Goal: Task Accomplishment & Management: Manage account settings

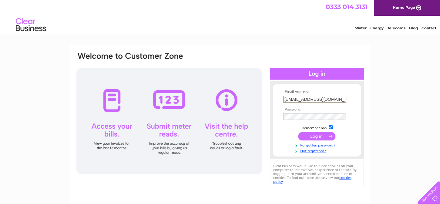
drag, startPoint x: 335, startPoint y: 98, endPoint x: 211, endPoint y: 85, distance: 124.6
click at [211, 85] on div "Email Address: finance@orevalleyha.org.uk Password:" at bounding box center [220, 120] width 288 height 137
type input "k"
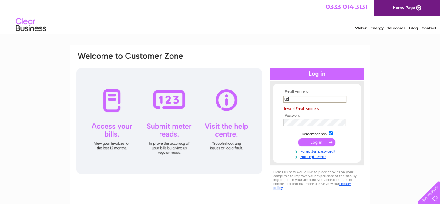
click at [298, 138] on input "submit" at bounding box center [316, 142] width 37 height 8
type input "[EMAIL_ADDRESS][DOMAIN_NAME]"
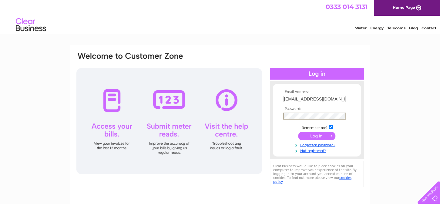
click at [256, 111] on div "Email Address: utilities@orevalleyha.org.uk Password:" at bounding box center [220, 120] width 288 height 137
click at [369, 76] on div "Email Address: utilities@orevalleyha.org.uk Password:" at bounding box center [220, 130] width 300 height 170
click at [321, 138] on input "submit" at bounding box center [316, 136] width 37 height 8
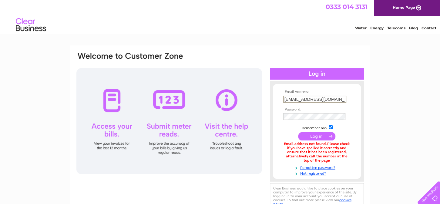
drag, startPoint x: 338, startPoint y: 98, endPoint x: 272, endPoint y: 94, distance: 66.2
click at [273, 94] on form "Email Address: utilities@orevalleyha.org.uk Password:" at bounding box center [317, 133] width 88 height 86
type input "finance@orevalleyha.org.uk"
click at [308, 138] on input "submit" at bounding box center [316, 136] width 37 height 8
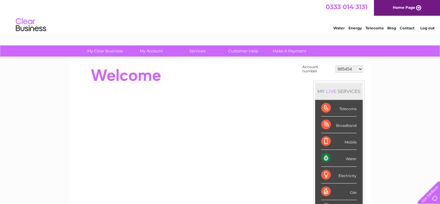
click at [357, 69] on select "985454 30282785" at bounding box center [349, 68] width 28 height 7
select select "30282785"
click at [335, 65] on select "985454 30282785" at bounding box center [349, 68] width 28 height 7
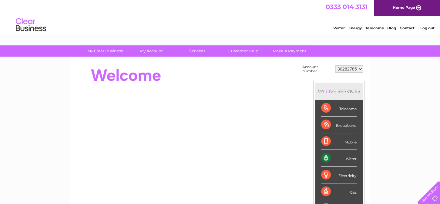
click at [428, 26] on link "Log out" at bounding box center [427, 28] width 14 height 5
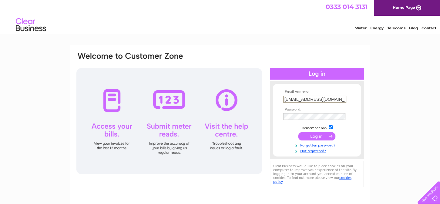
drag, startPoint x: 340, startPoint y: 96, endPoint x: 241, endPoint y: 91, distance: 99.8
click at [241, 91] on div "Email Address: [EMAIL_ADDRESS][DOMAIN_NAME] Password:" at bounding box center [220, 120] width 288 height 137
type input "nclark@orevalleyha.org.uk"
click at [323, 136] on input "submit" at bounding box center [316, 136] width 37 height 8
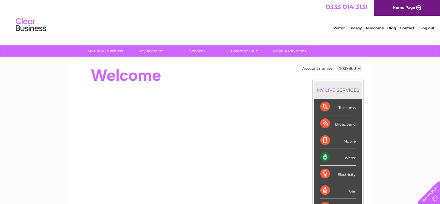
click at [357, 67] on select "1039860" at bounding box center [349, 68] width 25 height 7
click at [430, 28] on link "Log out" at bounding box center [427, 28] width 14 height 5
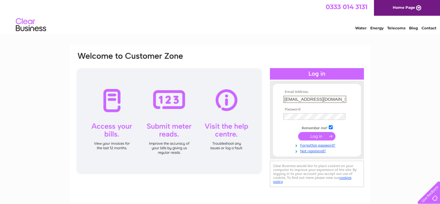
drag, startPoint x: 337, startPoint y: 100, endPoint x: 267, endPoint y: 102, distance: 70.0
click at [267, 102] on div "Email Address: [EMAIL_ADDRESS][DOMAIN_NAME] Password:" at bounding box center [220, 120] width 288 height 137
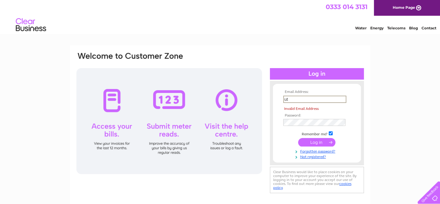
type input "[EMAIL_ADDRESS][DOMAIN_NAME]"
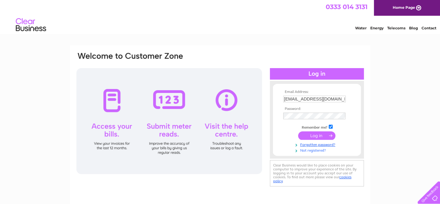
click at [311, 147] on tbody "Email Address: utilities@orevalleyha.org.uk Password: Remember me?" at bounding box center [316, 121] width 70 height 63
click at [311, 145] on link "Forgotten password?" at bounding box center [317, 145] width 69 height 6
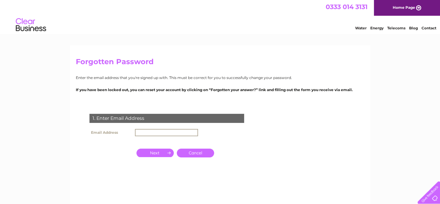
click at [149, 132] on input "text" at bounding box center [166, 132] width 63 height 7
type input "ut"
click input "submit" at bounding box center [0, 0] width 0 height 0
click at [259, 138] on div "1. Enter Email Address Email Address ut Cancel" at bounding box center [168, 147] width 184 height 79
click at [165, 132] on input "ut" at bounding box center [166, 132] width 63 height 7
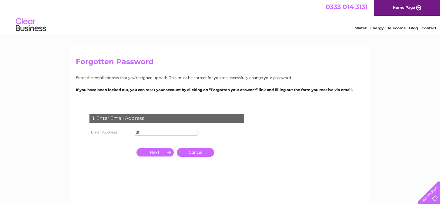
click at [148, 134] on input "ut" at bounding box center [166, 132] width 62 height 7
type input "[EMAIL_ADDRESS][DOMAIN_NAME]"
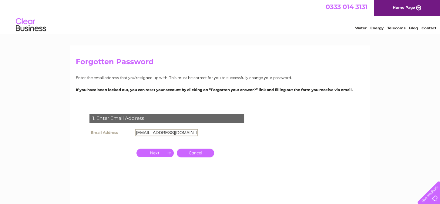
click at [157, 153] on input "button" at bounding box center [154, 153] width 37 height 8
